Goal: Book appointment/travel/reservation

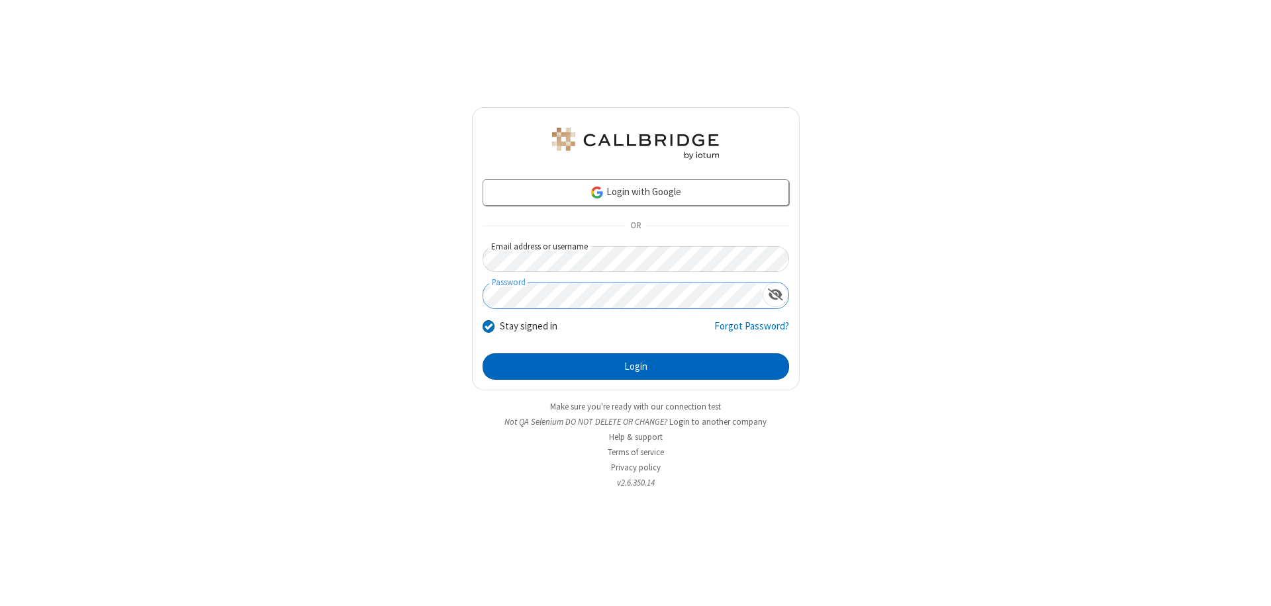
click at [636, 367] on button "Login" at bounding box center [636, 367] width 307 height 26
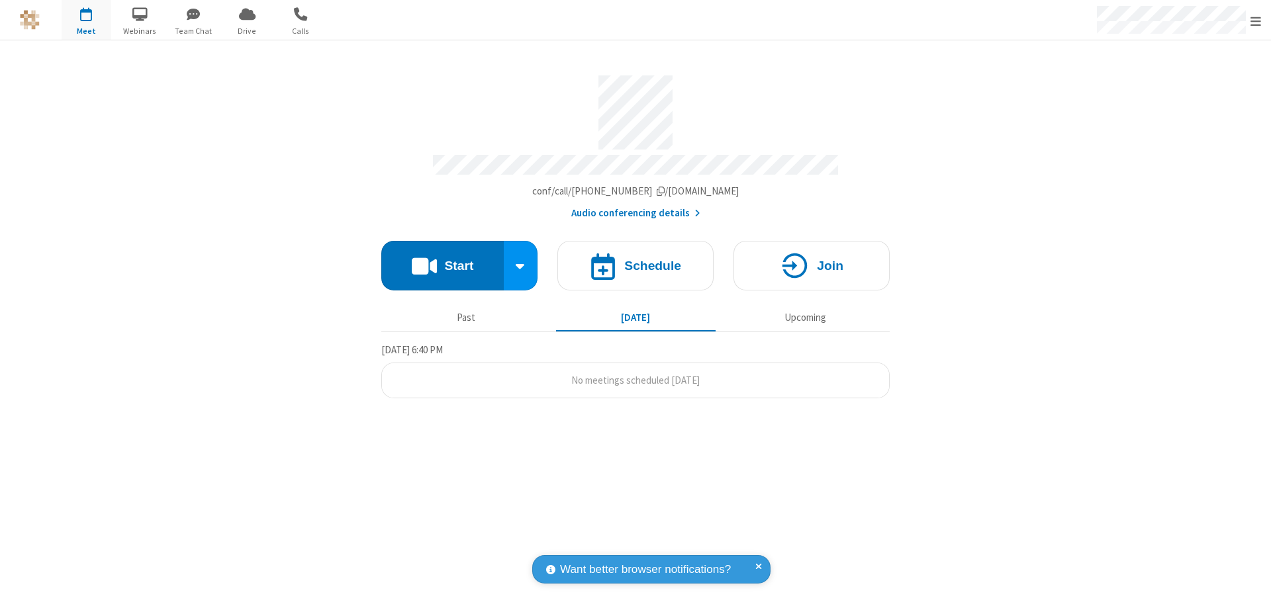
click at [1256, 21] on span "Open menu" at bounding box center [1256, 21] width 11 height 13
click at [86, 20] on span "button" at bounding box center [87, 14] width 50 height 23
click at [636, 260] on h4 "Schedule" at bounding box center [652, 266] width 57 height 13
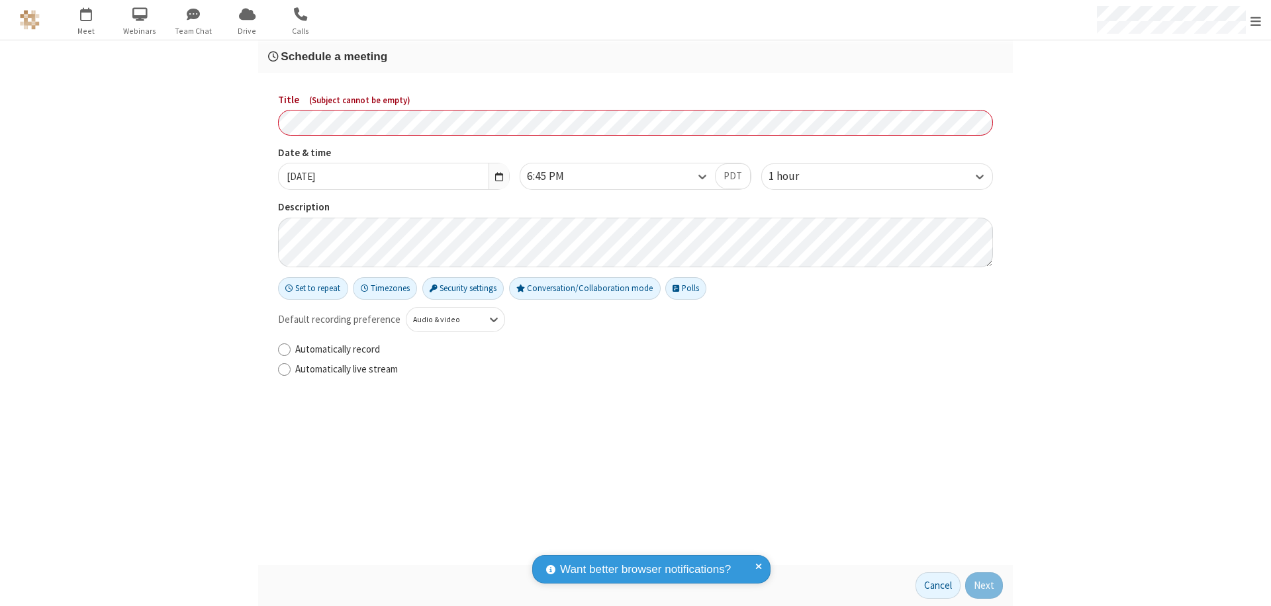
click at [636, 56] on h3 "Schedule a meeting" at bounding box center [635, 56] width 735 height 13
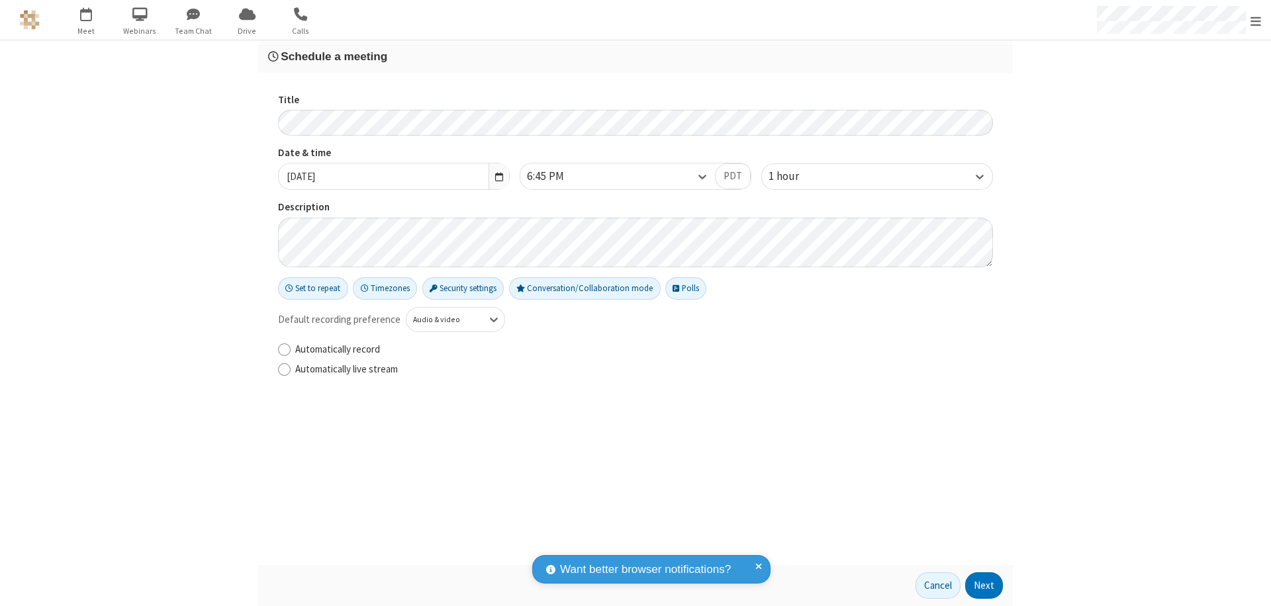
click at [984, 586] on button "Next" at bounding box center [984, 586] width 38 height 26
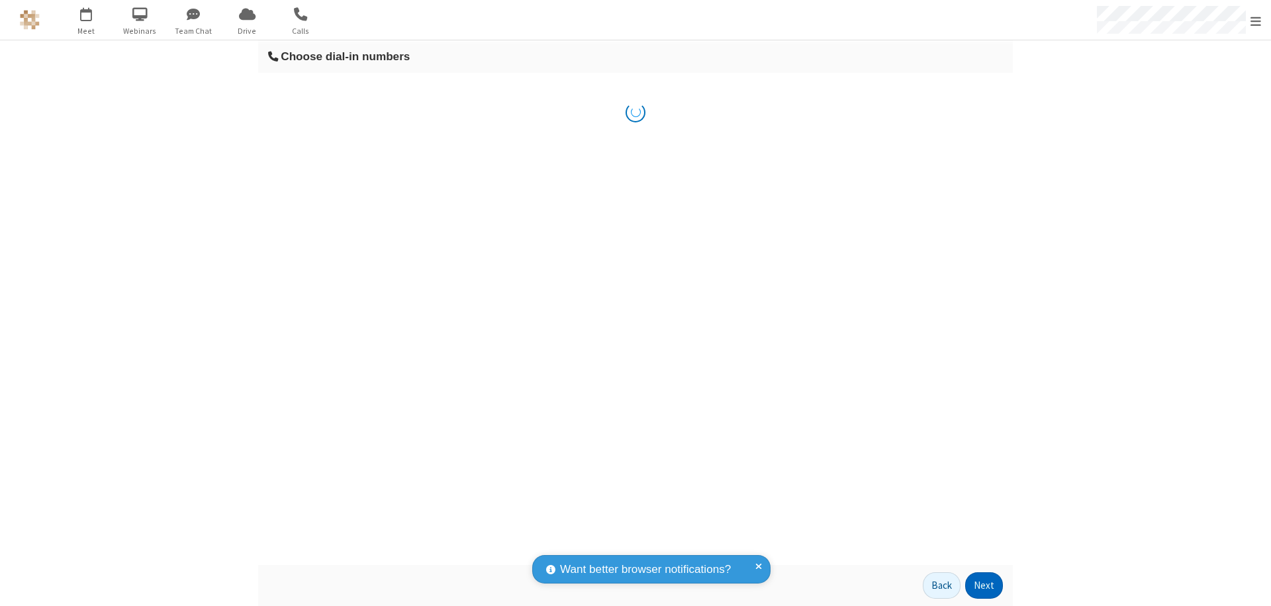
click at [984, 586] on button "Next" at bounding box center [984, 586] width 38 height 26
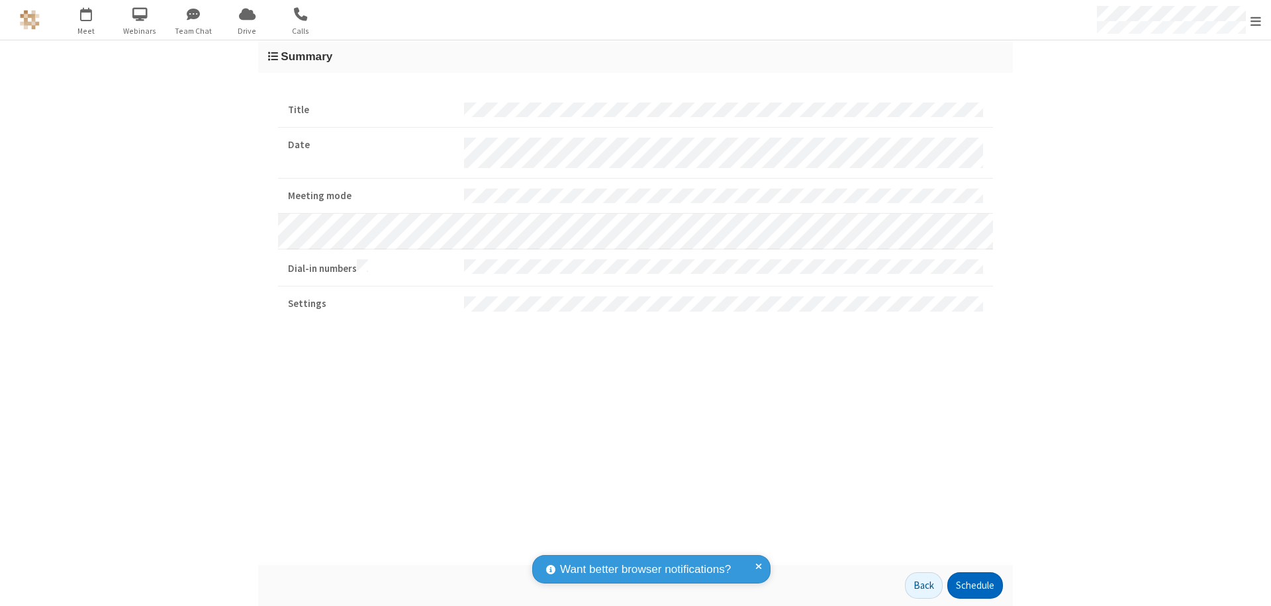
click at [975, 586] on button "Schedule" at bounding box center [975, 586] width 56 height 26
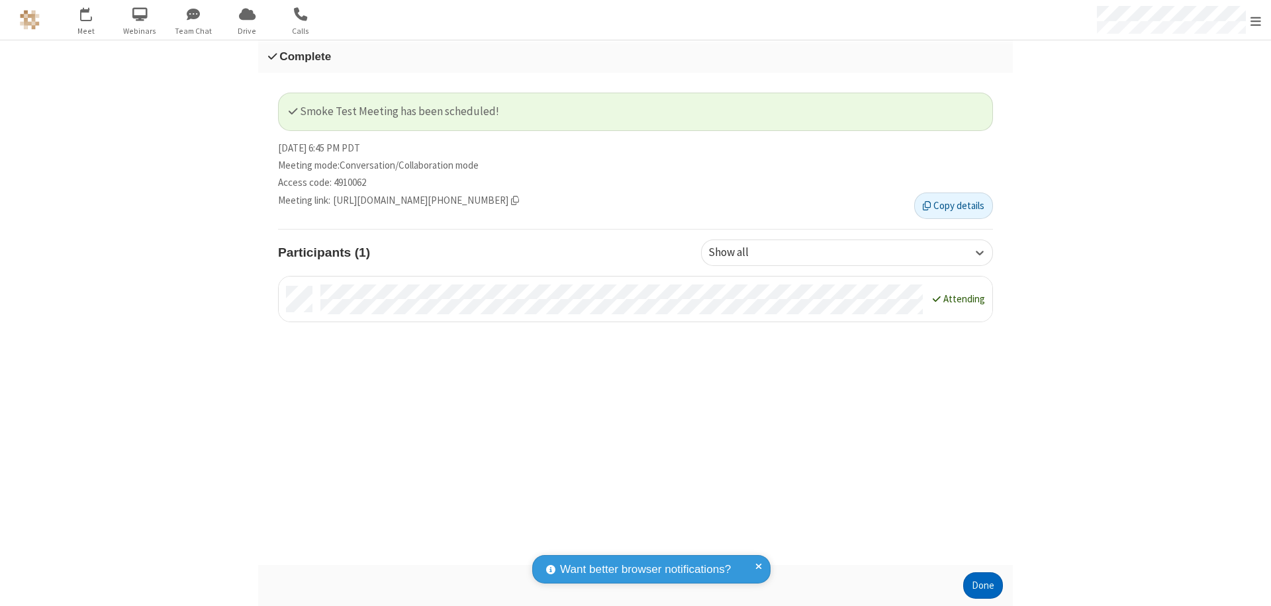
click at [983, 586] on button "Done" at bounding box center [983, 586] width 40 height 26
